Goal: Register for event/course

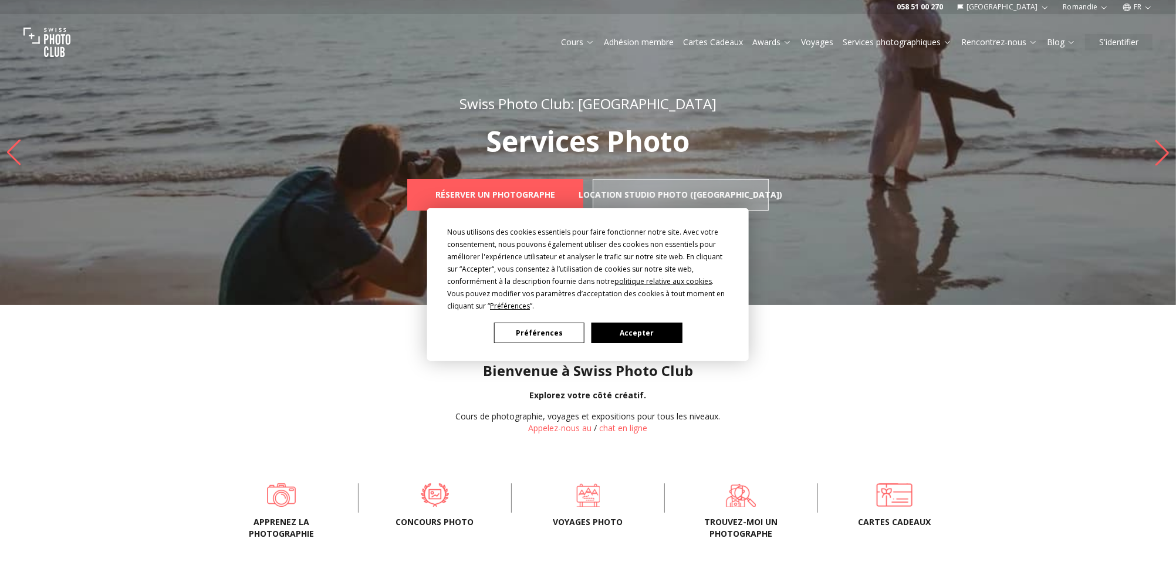
click at [575, 40] on div "Nous utilisons des cookies essentiels pour faire fonctionner notre site. Avec v…" at bounding box center [588, 284] width 1176 height 569
drag, startPoint x: 637, startPoint y: 322, endPoint x: 629, endPoint y: 327, distance: 9.0
click at [629, 327] on button "Accepter" at bounding box center [636, 333] width 90 height 21
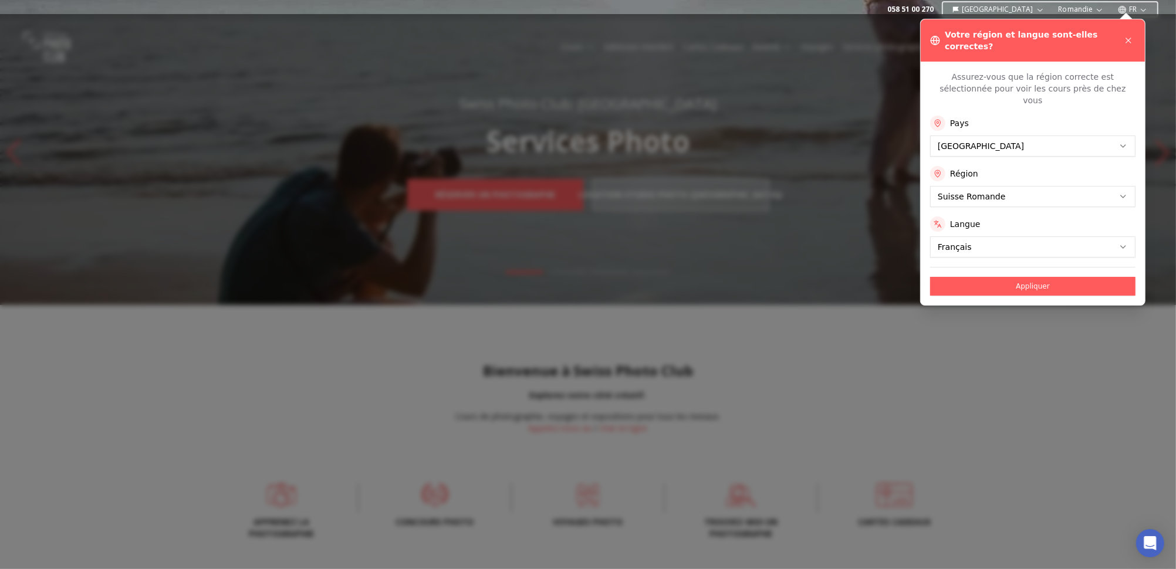
click at [1011, 277] on button "Appliquer" at bounding box center [1032, 286] width 205 height 19
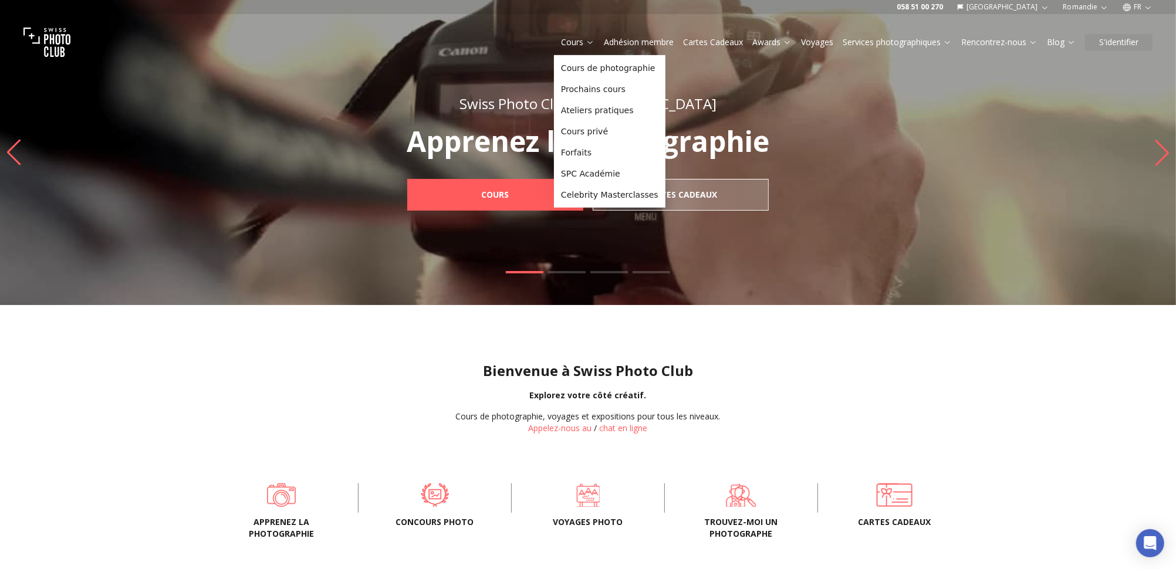
click at [585, 41] on icon at bounding box center [589, 42] width 9 height 9
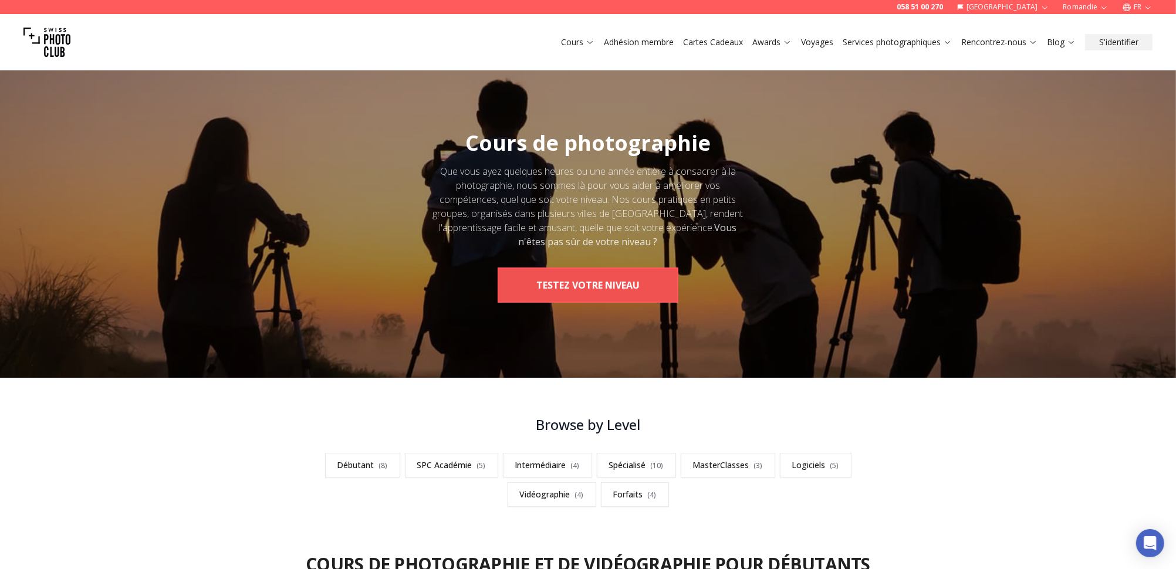
click at [623, 282] on button "TESTEZ VOTRE NIVEAU" at bounding box center [587, 284] width 181 height 35
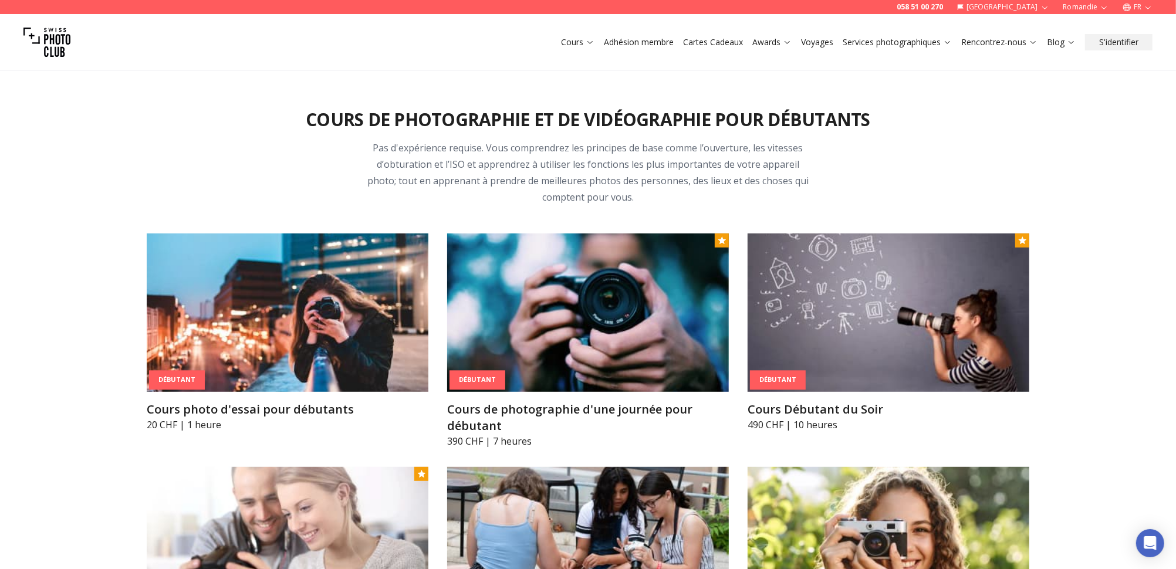
scroll to position [459, 0]
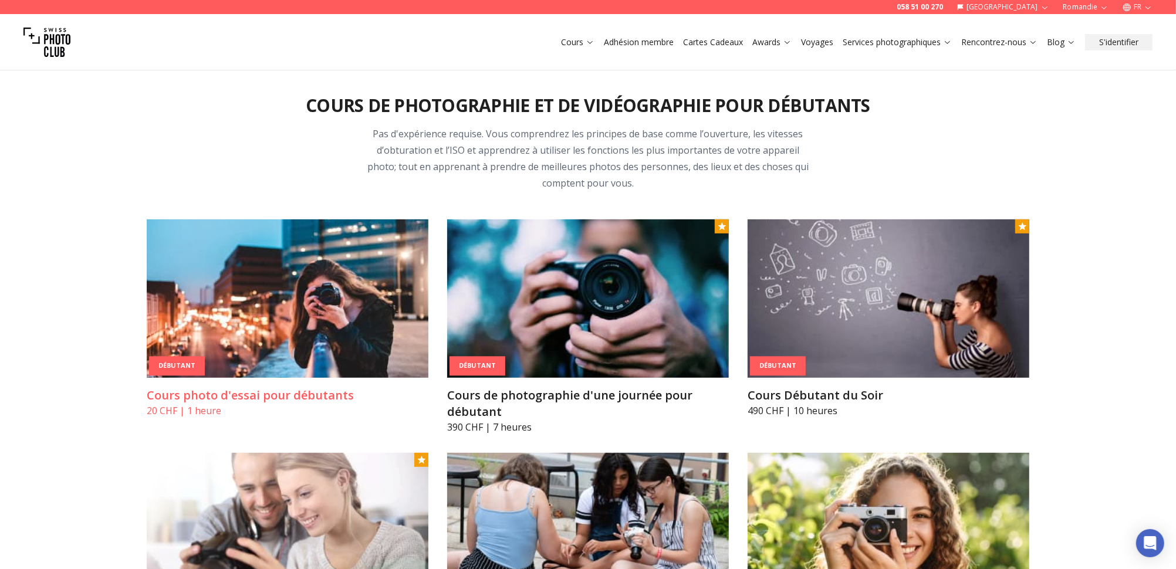
drag, startPoint x: 324, startPoint y: 393, endPoint x: 275, endPoint y: 347, distance: 67.6
click at [275, 347] on img at bounding box center [288, 298] width 282 height 158
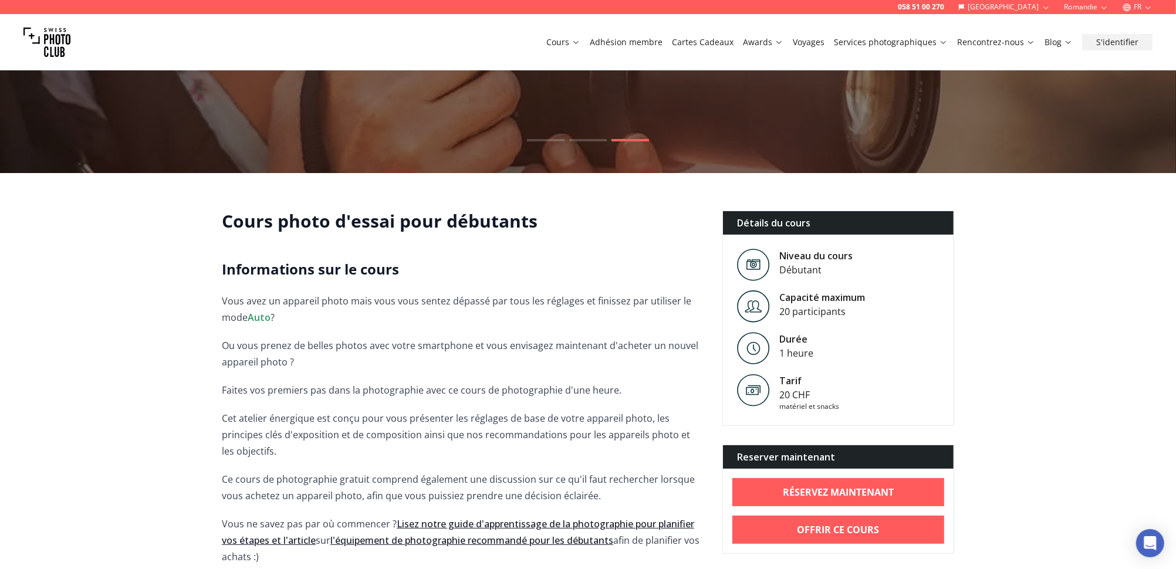
scroll to position [125, 0]
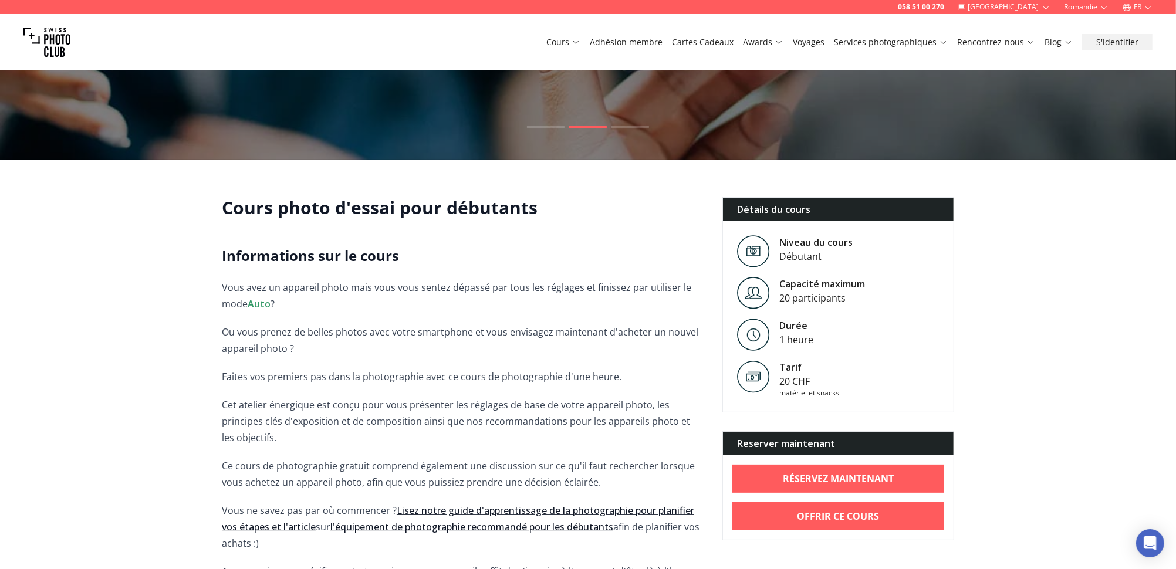
drag, startPoint x: 1181, startPoint y: 559, endPoint x: 630, endPoint y: 475, distance: 557.2
click at [630, 475] on p "Ce cours de photographie gratuit comprend également une discussion sur ce qu'il…" at bounding box center [463, 474] width 482 height 33
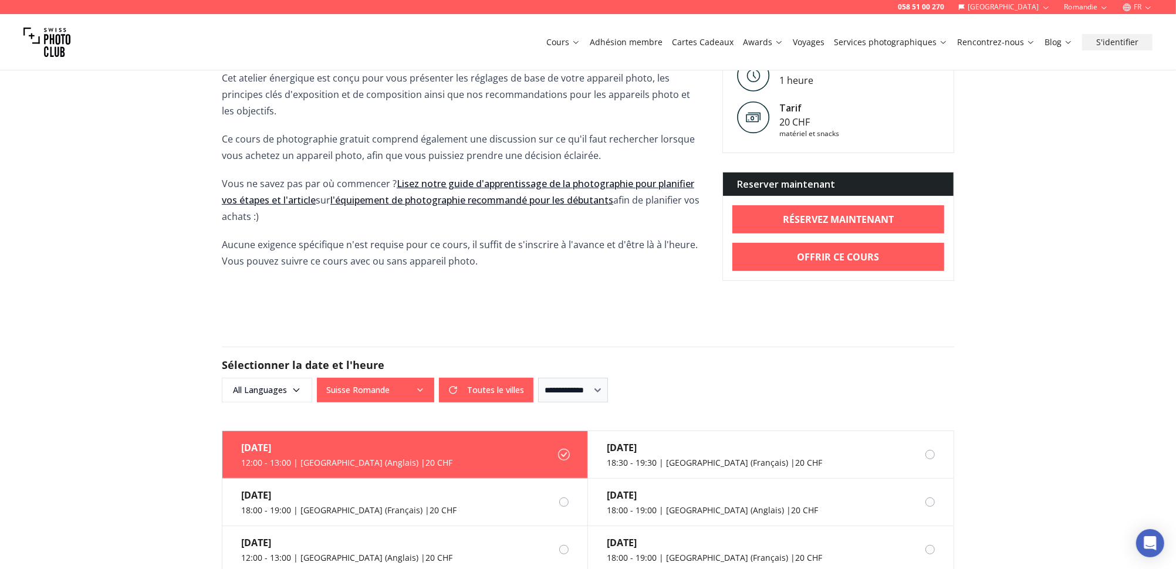
scroll to position [458, 0]
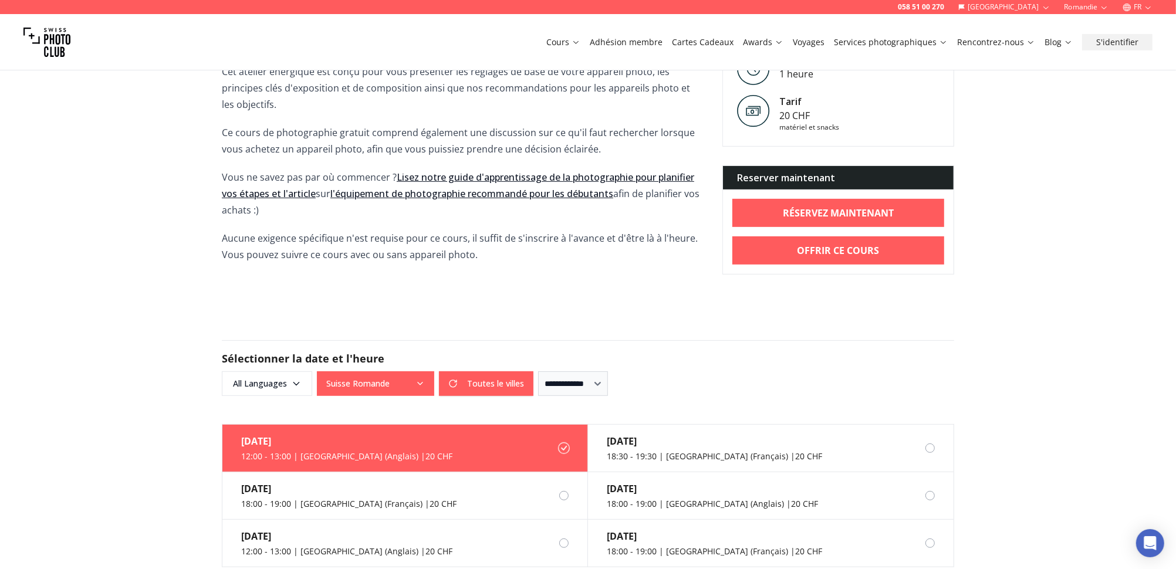
drag, startPoint x: 1181, startPoint y: 564, endPoint x: 765, endPoint y: 372, distance: 458.3
click at [765, 372] on div "**********" at bounding box center [588, 383] width 732 height 25
click at [391, 503] on div "18:00 - 19:00 | [GEOGRAPHIC_DATA] (Français) | 20 CHF" at bounding box center [348, 504] width 215 height 12
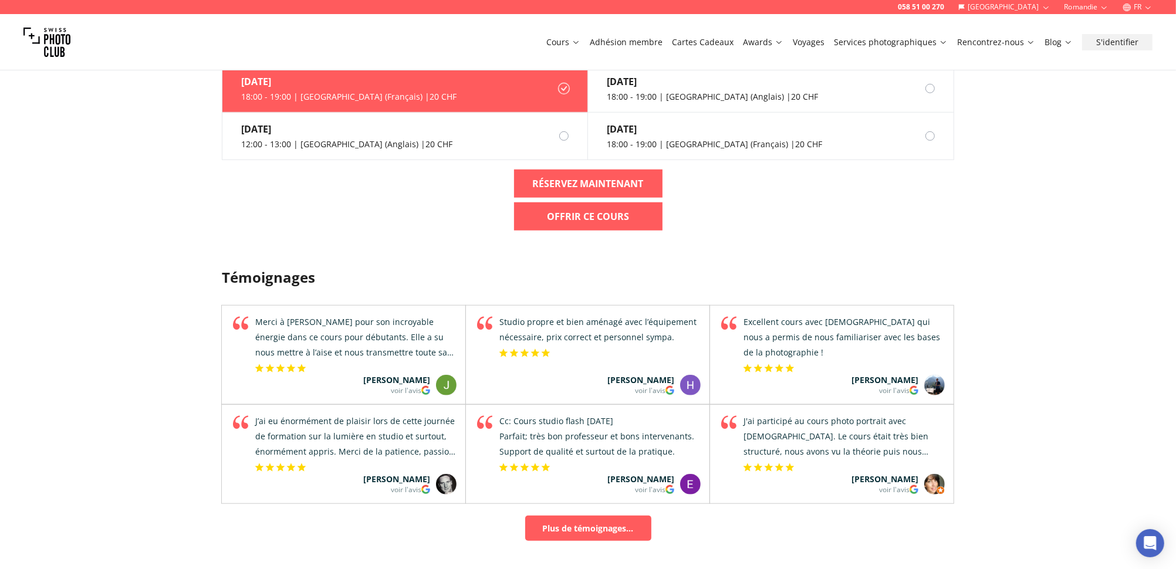
scroll to position [367, 0]
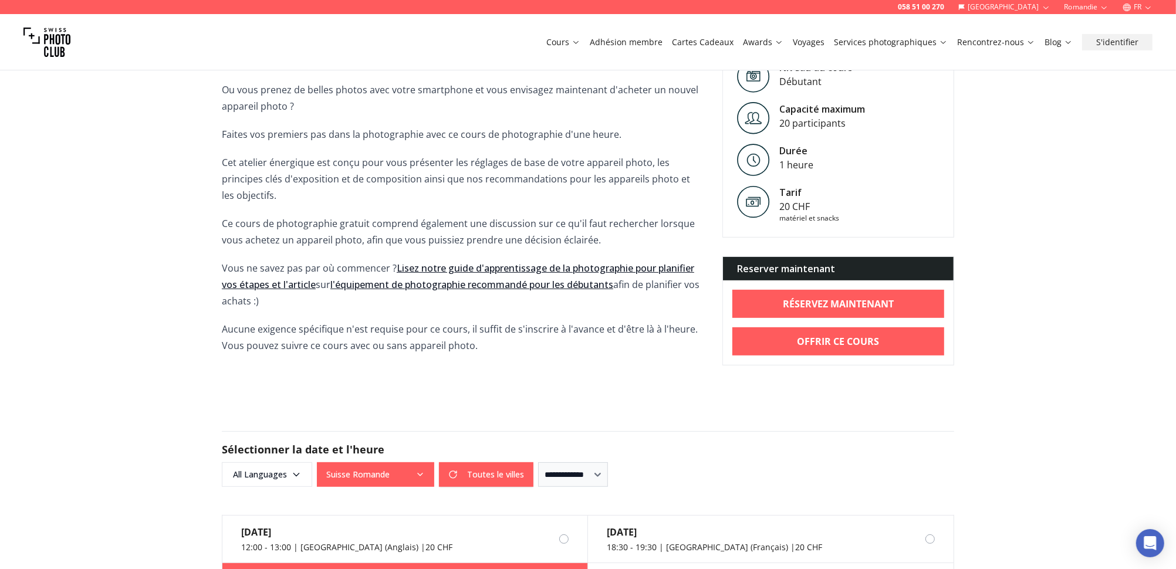
click at [529, 270] on link "Lisez notre guide d'apprentissage de la photographie pour planifier vos étapes …" at bounding box center [458, 276] width 472 height 29
